Goal: Task Accomplishment & Management: Complete application form

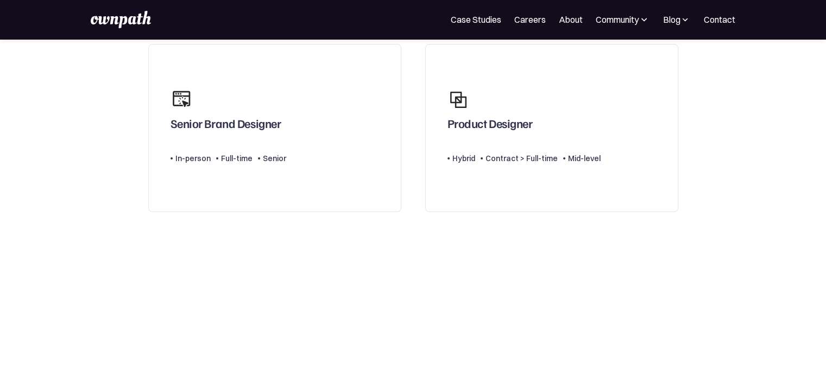
scroll to position [88, 0]
click at [519, 128] on div "Product Designer" at bounding box center [489, 126] width 85 height 20
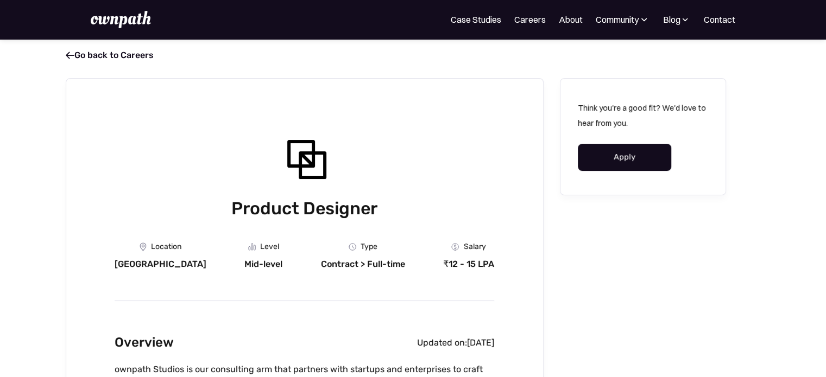
click at [627, 158] on link "Apply" at bounding box center [624, 157] width 94 height 27
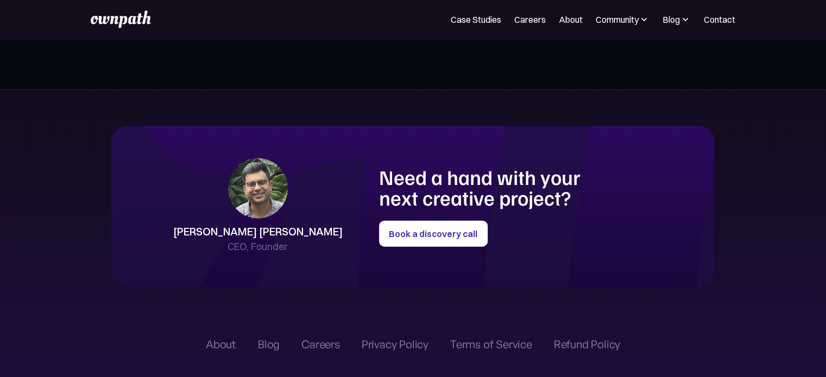
scroll to position [2434, 0]
